Goal: Transaction & Acquisition: Purchase product/service

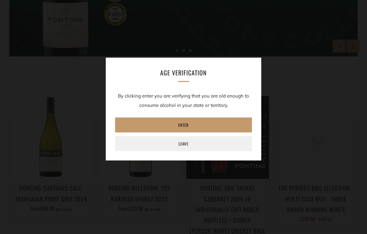
scroll to position [252, 0]
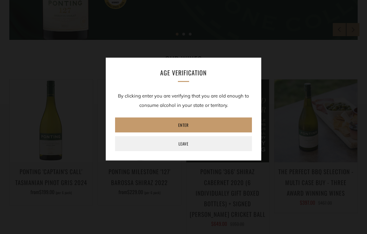
click at [185, 125] on link "Enter" at bounding box center [183, 124] width 137 height 15
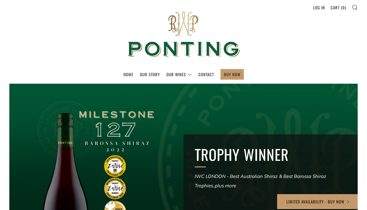
scroll to position [0, 0]
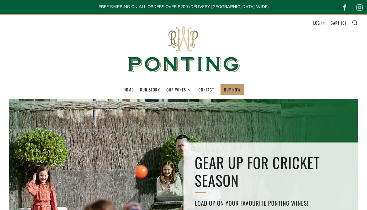
click at [233, 86] on link "BUY NOW" at bounding box center [232, 90] width 16 height 10
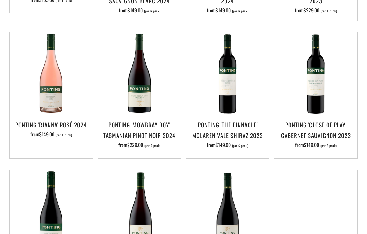
scroll to position [267, 0]
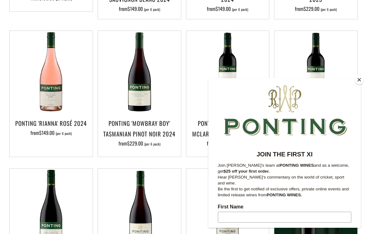
click at [357, 84] on button "Close" at bounding box center [359, 79] width 9 height 9
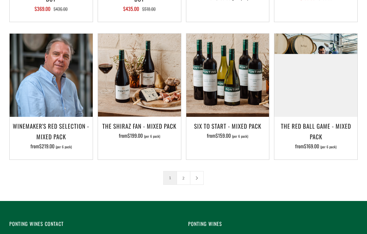
scroll to position [865, 0]
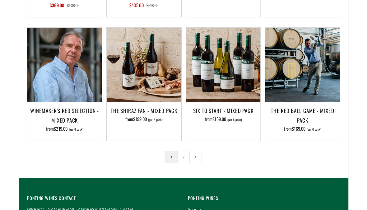
scroll to position [888, 0]
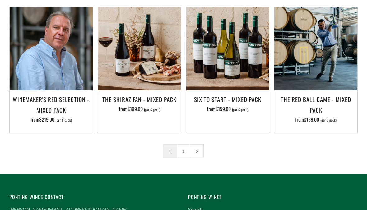
click at [150, 98] on h3 "The Shiraz Fan - Mixed Pack" at bounding box center [139, 99] width 77 height 11
click at [184, 151] on link "2" at bounding box center [183, 151] width 13 height 13
click at [68, 97] on h3 "Winemaker's Red Selection - Mixed Pack" at bounding box center [51, 104] width 77 height 21
click at [185, 151] on link "2" at bounding box center [183, 151] width 13 height 13
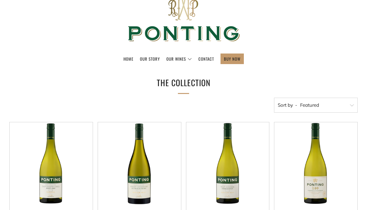
scroll to position [21, 0]
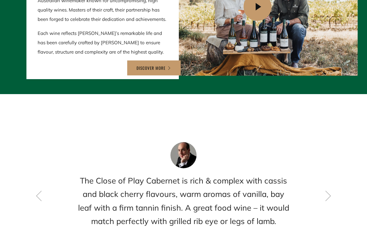
scroll to position [763, 0]
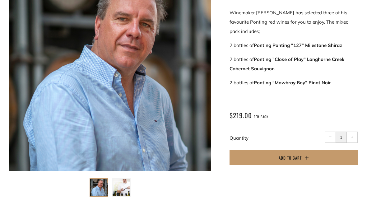
scroll to position [139, 0]
